Goal: Information Seeking & Learning: Learn about a topic

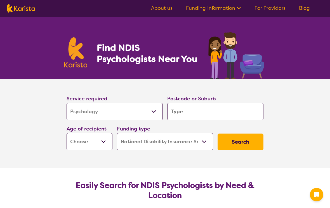
select select "Psychology"
select select "NDIS"
select select "Psychology"
select select "NDIS"
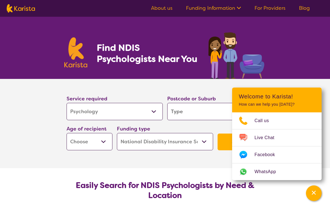
click at [188, 112] on input "search" at bounding box center [215, 111] width 96 height 17
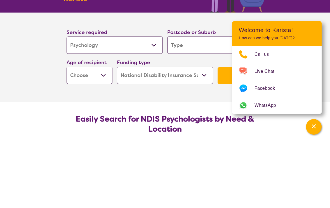
type input "6"
type input "5"
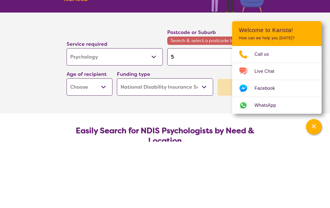
type input "51"
type input "516"
type input "5165"
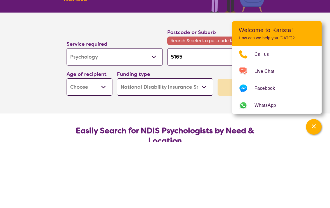
type input "5165"
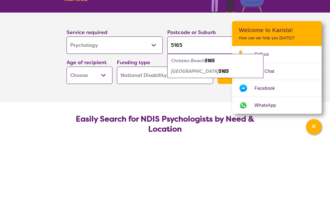
type input "5165"
click at [203, 124] on em "Christies Beach" at bounding box center [188, 127] width 34 height 6
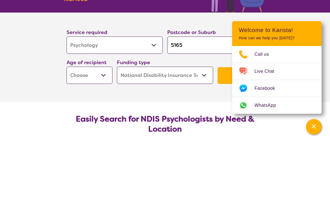
scroll to position [66, 0]
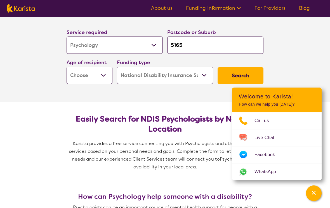
click at [106, 77] on select "Early Childhood - 0 to 9 Child - 10 to 11 Adolescent - 12 to 17 Adult - 18 to 6…" at bounding box center [89, 75] width 46 height 17
select select "EC"
click at [205, 78] on select "Home Care Package (HCP) National Disability Insurance Scheme (NDIS) I don't know" at bounding box center [165, 75] width 96 height 17
select select "i-don-t-know"
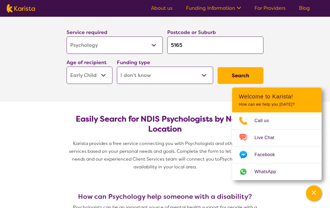
select select "i-don-t-know"
click at [232, 74] on button "Search" at bounding box center [240, 75] width 46 height 17
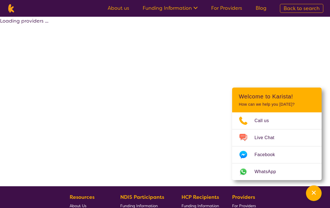
select select "Psychology"
select select "EC"
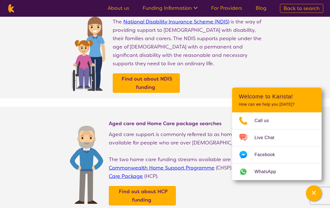
scroll to position [22, 0]
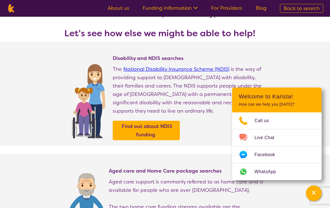
select select "Psychology"
select select "EC"
select select "NDIS"
select select "Psychology"
select select "EC"
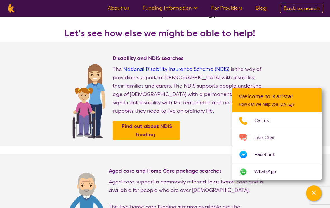
select select "NDIS"
